Goal: Find specific page/section: Find specific page/section

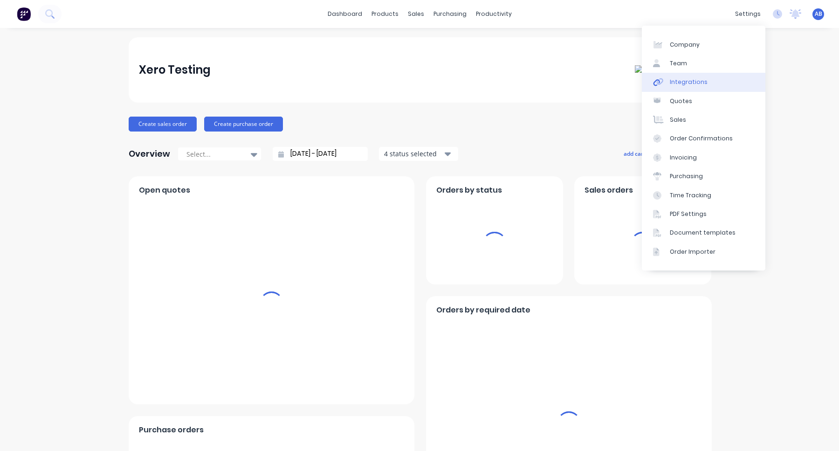
click at [705, 82] on link "Integrations" at bounding box center [704, 82] width 124 height 19
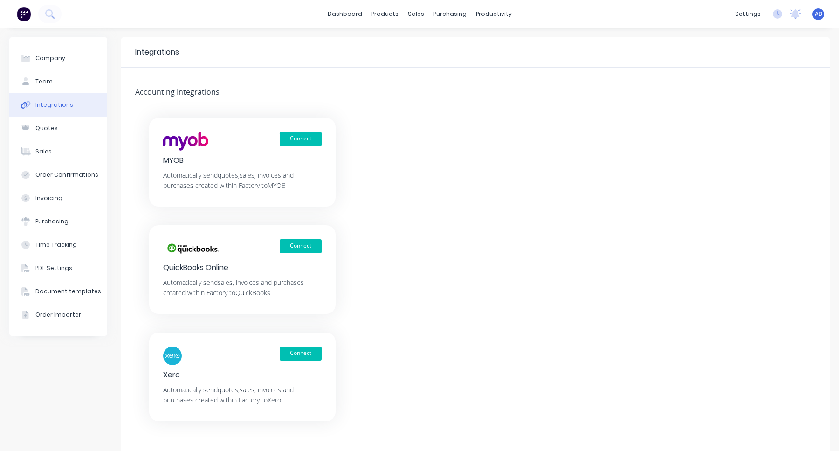
scroll to position [26, 0]
click at [350, 17] on link "dashboard" at bounding box center [345, 14] width 44 height 14
